Goal: Task Accomplishment & Management: Use online tool/utility

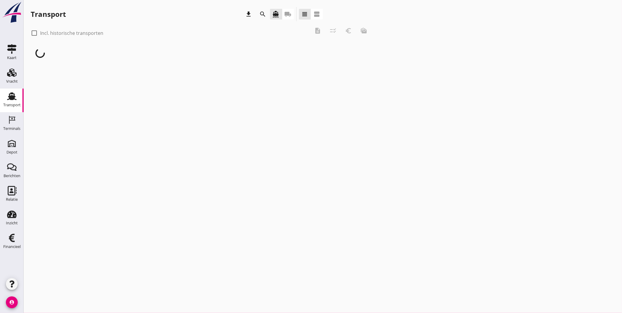
click at [264, 14] on icon "search" at bounding box center [262, 14] width 7 height 7
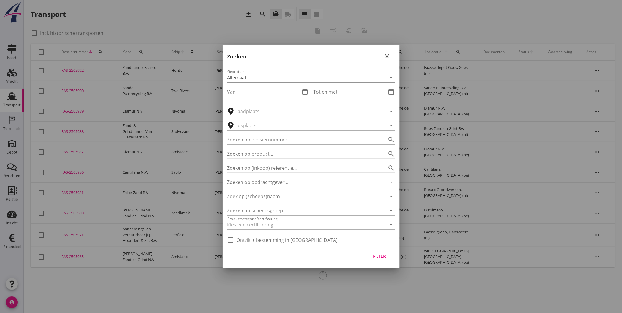
click at [289, 296] on div at bounding box center [311, 156] width 622 height 313
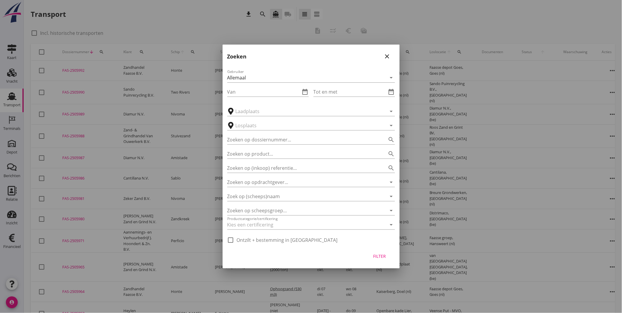
click at [388, 53] on icon "close" at bounding box center [387, 56] width 7 height 7
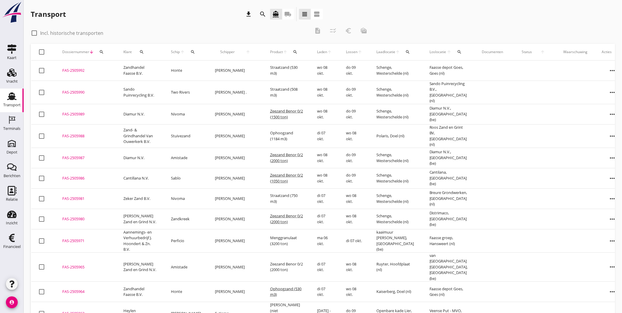
click at [266, 15] on icon "search" at bounding box center [262, 14] width 7 height 7
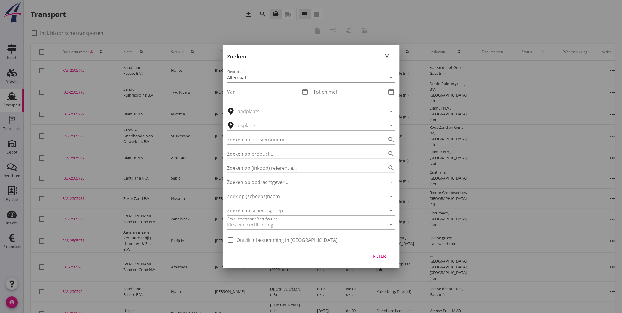
click at [388, 54] on icon "close" at bounding box center [387, 56] width 7 height 7
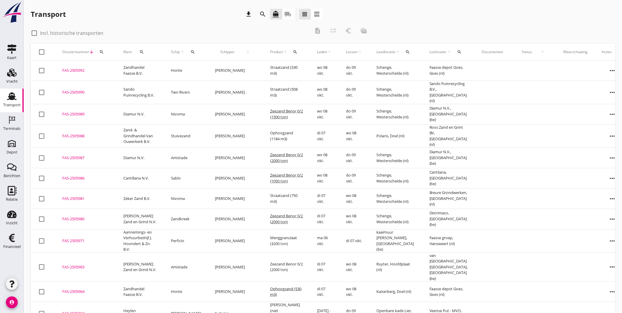
drag, startPoint x: 100, startPoint y: 51, endPoint x: 99, endPoint y: 72, distance: 21.0
click at [100, 51] on icon "search" at bounding box center [101, 52] width 5 height 5
click at [139, 70] on input "Zoeken op dossiernummer..." at bounding box center [128, 68] width 61 height 9
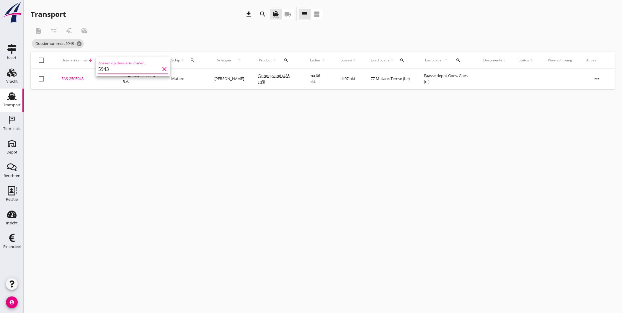
type input "5943"
click at [74, 78] on div "FAS-2505943" at bounding box center [84, 79] width 47 height 6
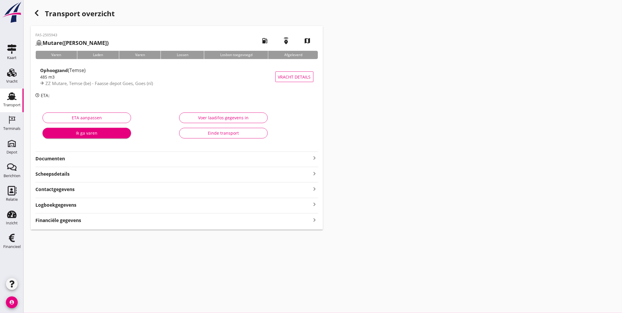
click at [89, 157] on strong "Documenten" at bounding box center [173, 158] width 276 height 7
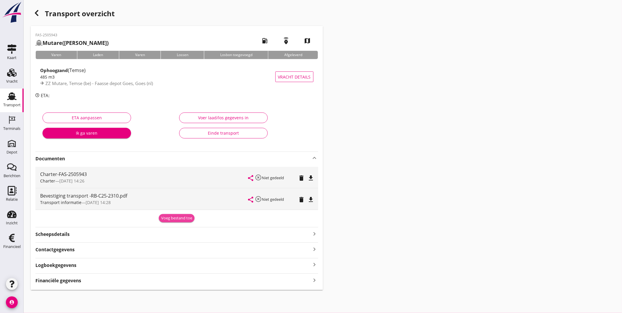
drag, startPoint x: 175, startPoint y: 215, endPoint x: 171, endPoint y: 219, distance: 5.4
click at [171, 219] on div "Voeg bestand toe" at bounding box center [176, 218] width 31 height 6
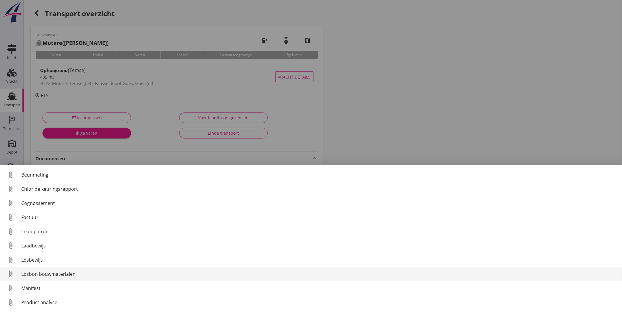
click at [90, 276] on div "Losbon bouwmaterialen" at bounding box center [319, 273] width 596 height 7
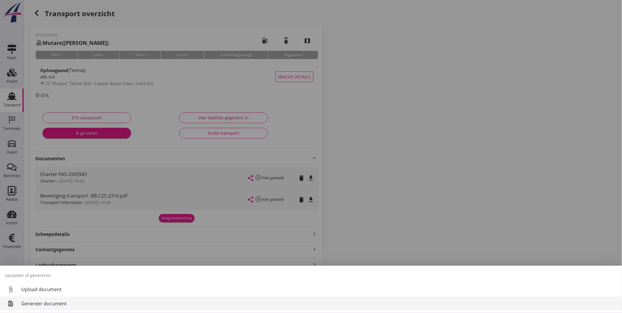
click at [96, 303] on div "Genereer document" at bounding box center [319, 303] width 596 height 7
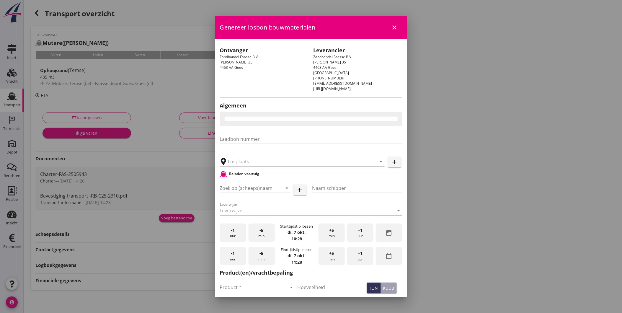
type input "Faasse depot Goes, Goes"
checkbox input "true"
type input "Mutare"
type input "M. Heuvelman"
type input "Ophoogzand (6120)"
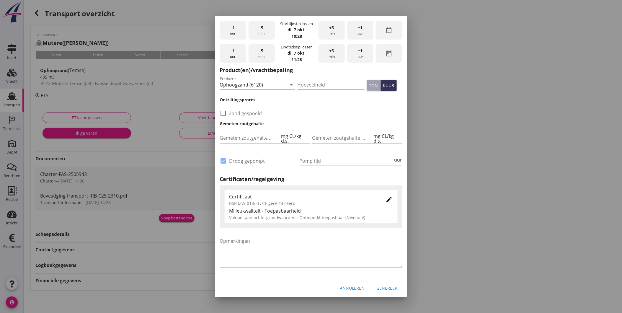
scroll to position [210, 0]
click at [382, 288] on div "Genereer" at bounding box center [386, 286] width 21 height 6
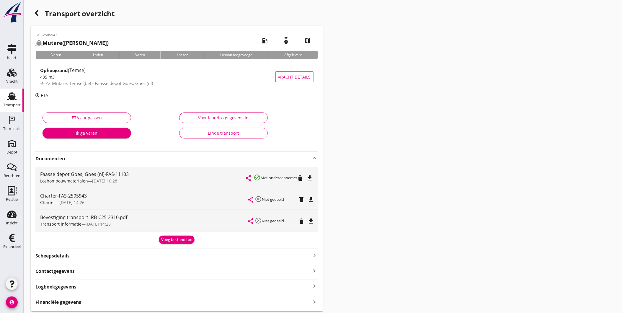
click at [365, 228] on div "Transport overzicht FAS-2505943 Mutare (M. Heuvelman) local_gas_station emergen…" at bounding box center [323, 159] width 598 height 318
click at [310, 176] on icon "file_download" at bounding box center [309, 177] width 7 height 7
